Goal: Information Seeking & Learning: Compare options

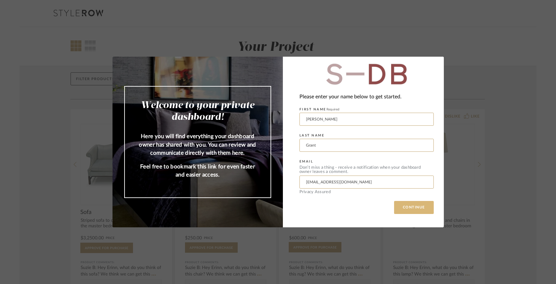
click at [406, 209] on button "CONTINUE" at bounding box center [414, 207] width 40 height 13
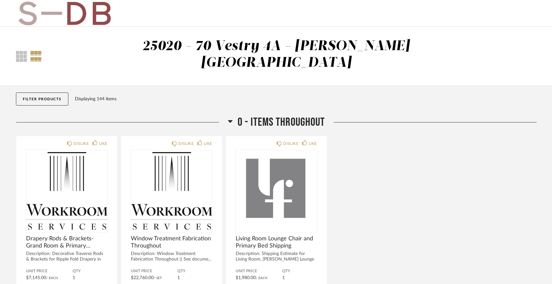
click at [45, 92] on button "Filter Products" at bounding box center [42, 98] width 52 height 13
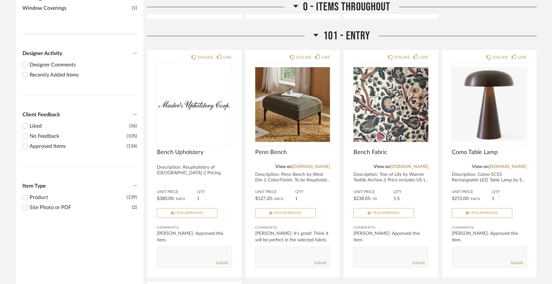
scroll to position [183, 0]
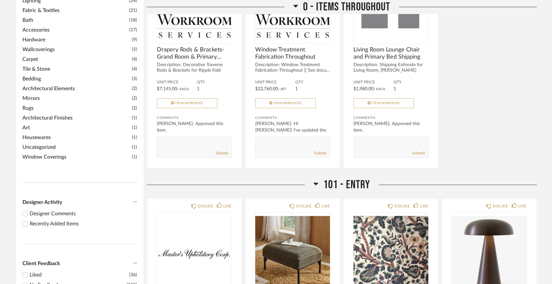
click at [38, 220] on div "Recently Added Items" at bounding box center [83, 224] width 107 height 8
click at [29, 220] on input "Recently Added Items" at bounding box center [25, 224] width 8 height 8
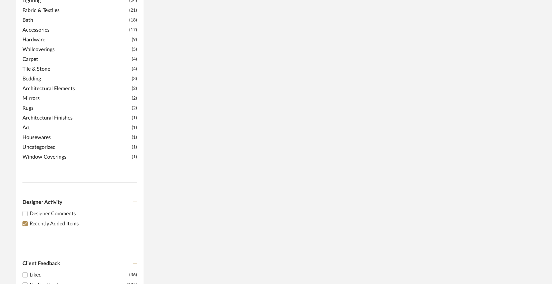
scroll to position [0, 0]
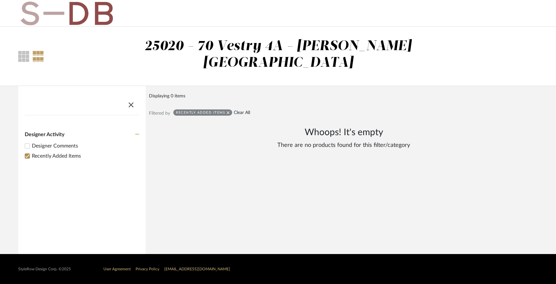
click at [243, 110] on link "Clear All" at bounding box center [242, 113] width 16 height 6
checkbox input "false"
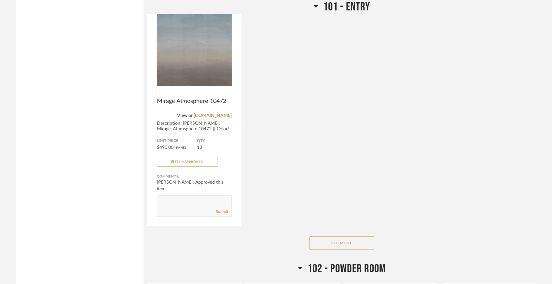
scroll to position [626, 0]
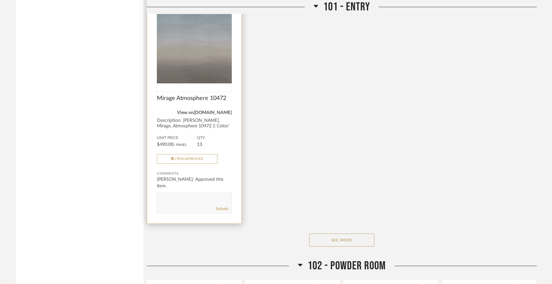
click at [215, 110] on link "[DOMAIN_NAME]" at bounding box center [213, 112] width 38 height 5
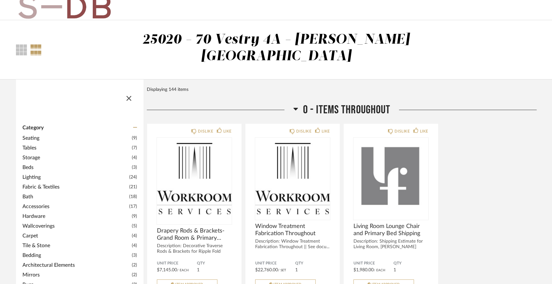
scroll to position [0, 0]
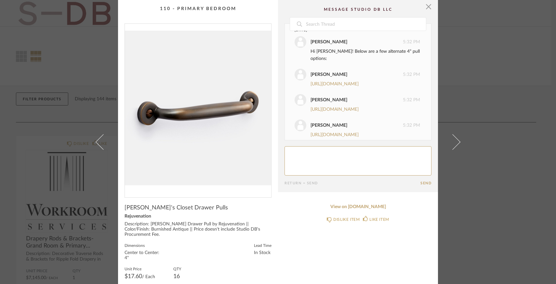
scroll to position [243, 0]
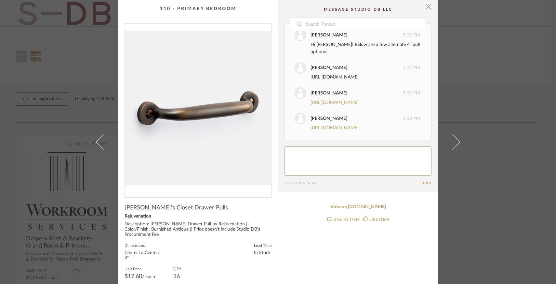
click at [320, 75] on link "https://www.crateandbarrel.com/oval-4-antique-brass-bar-pull/s657552?storeid=&a…" at bounding box center [335, 77] width 48 height 5
click at [340, 100] on link "https://www.rejuvenation.com/products/west-slope-wood-drawer-pull/" at bounding box center [335, 102] width 48 height 5
click at [322, 126] on link "https://www.crateandbarrel.com/round-4-antique-brass-bar-pull/s657483" at bounding box center [335, 128] width 48 height 5
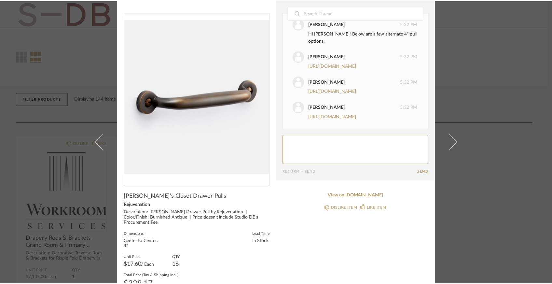
scroll to position [0, 0]
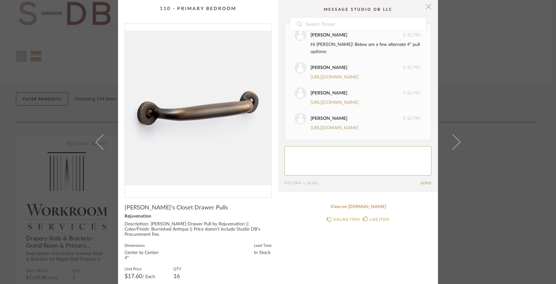
click at [428, 9] on span "button" at bounding box center [428, 6] width 13 height 13
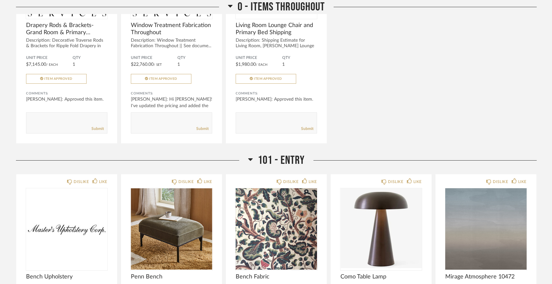
scroll to position [323, 0]
